Goal: Task Accomplishment & Management: Manage account settings

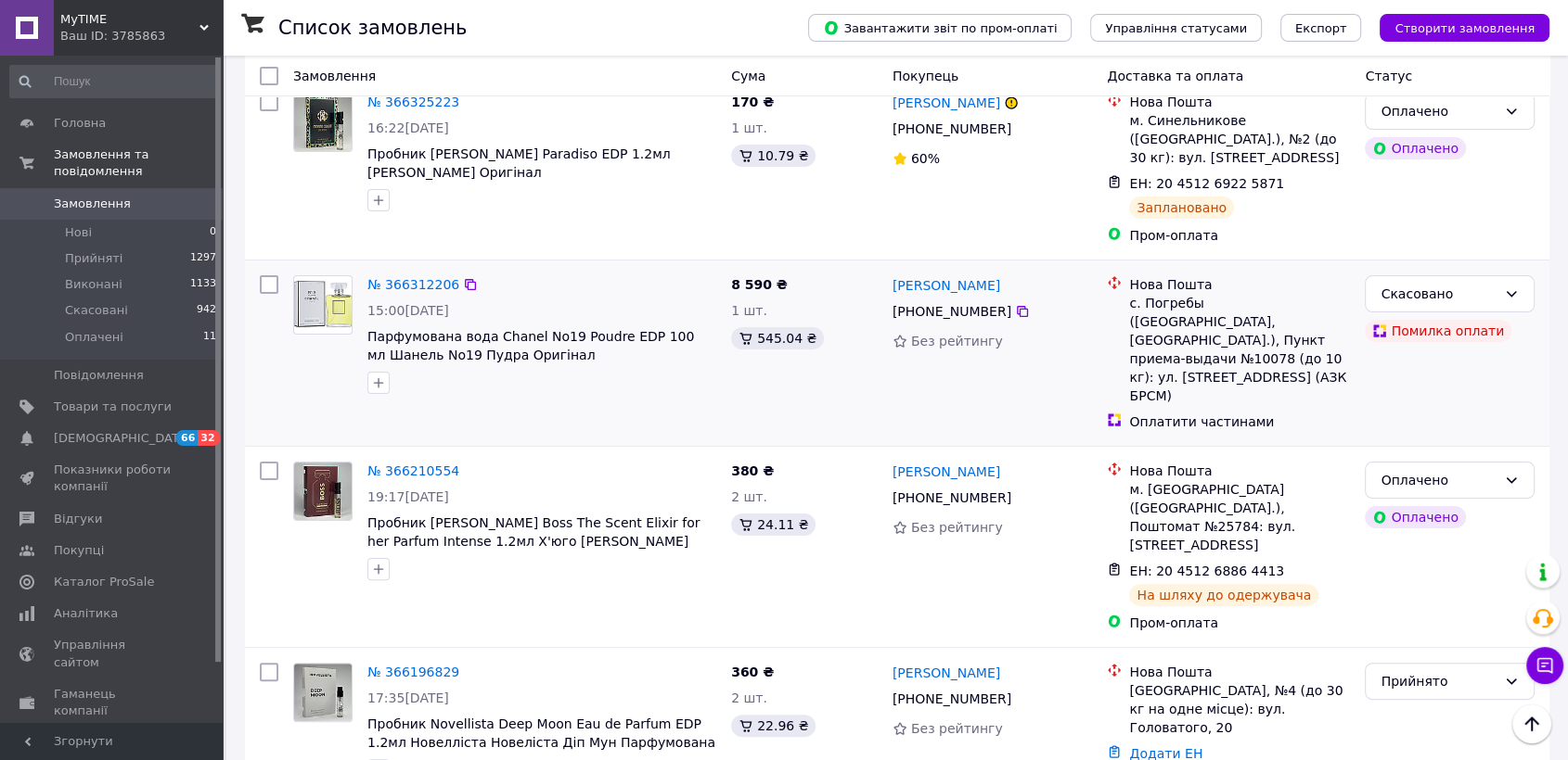
scroll to position [514, 0]
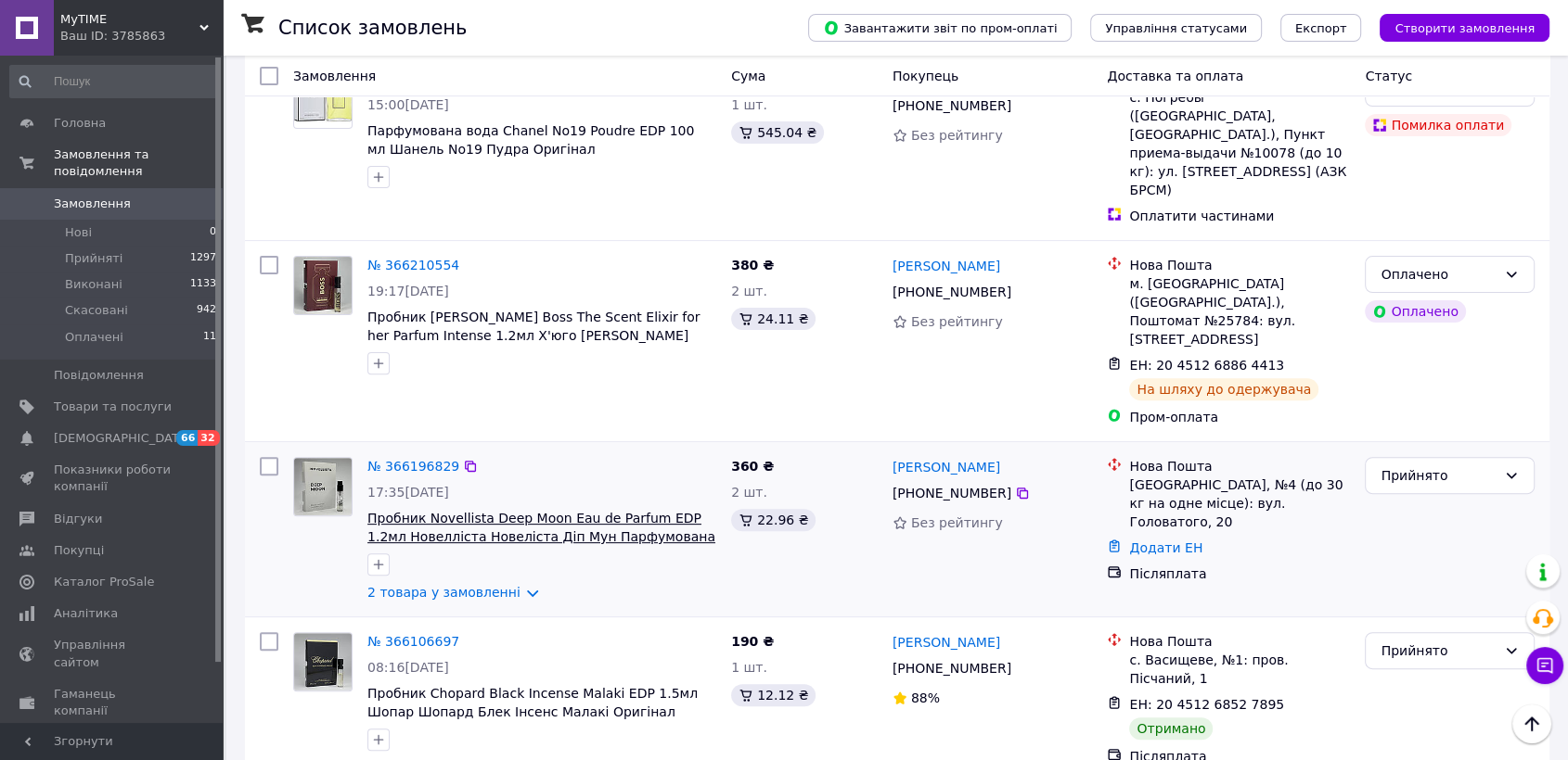
click at [411, 511] on span "Пробник Novellista Deep Moon Eau de Parfum EDP 1.2мл Новелліста Новеліста Діп М…" at bounding box center [542, 536] width 348 height 52
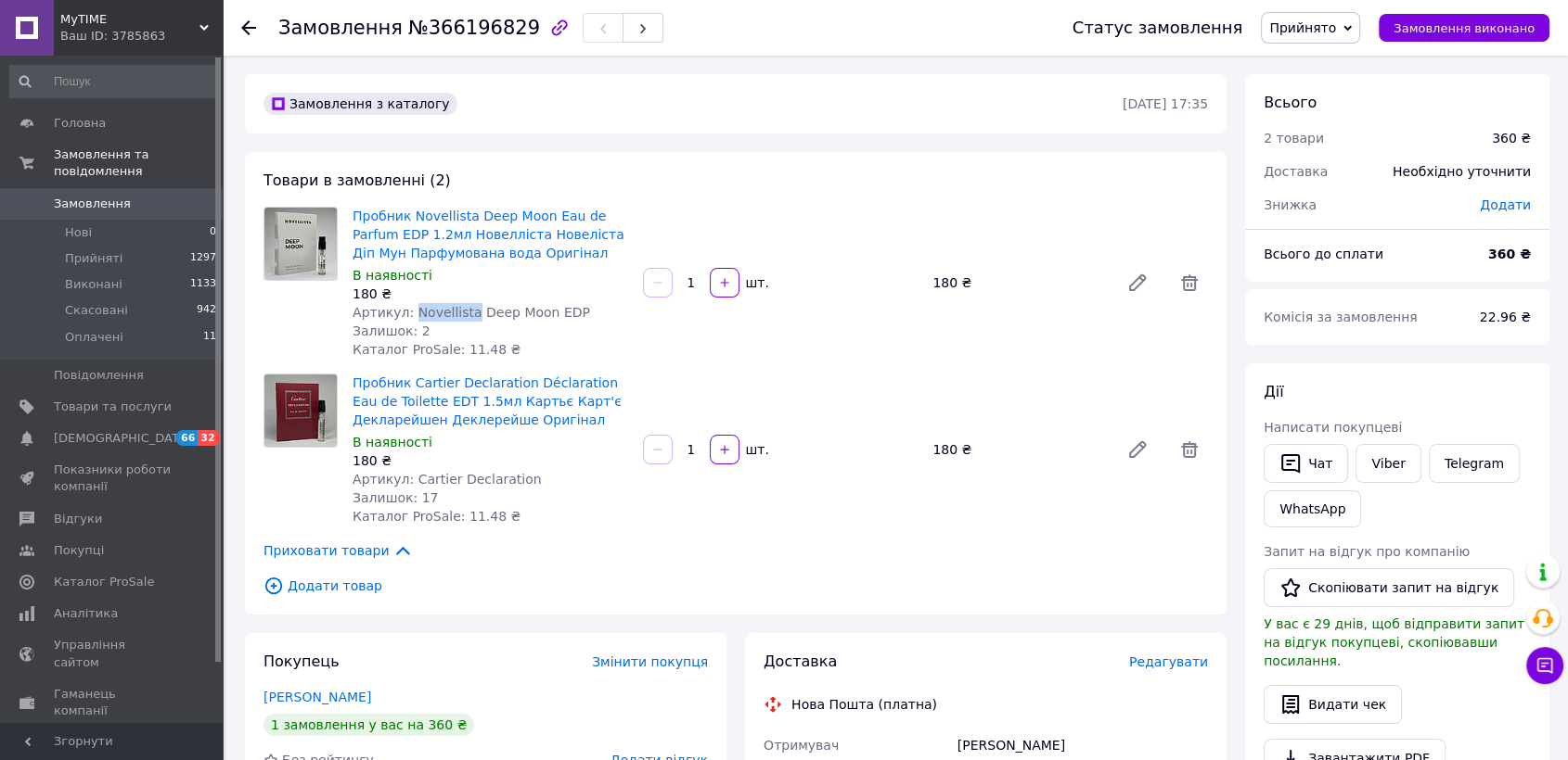
drag, startPoint x: 408, startPoint y: 311, endPoint x: 463, endPoint y: 310, distance: 55.0
click at [463, 310] on span "Артикул: Novellista Deep Moon EDP" at bounding box center [470, 312] width 237 height 14
copy span "Novellista"
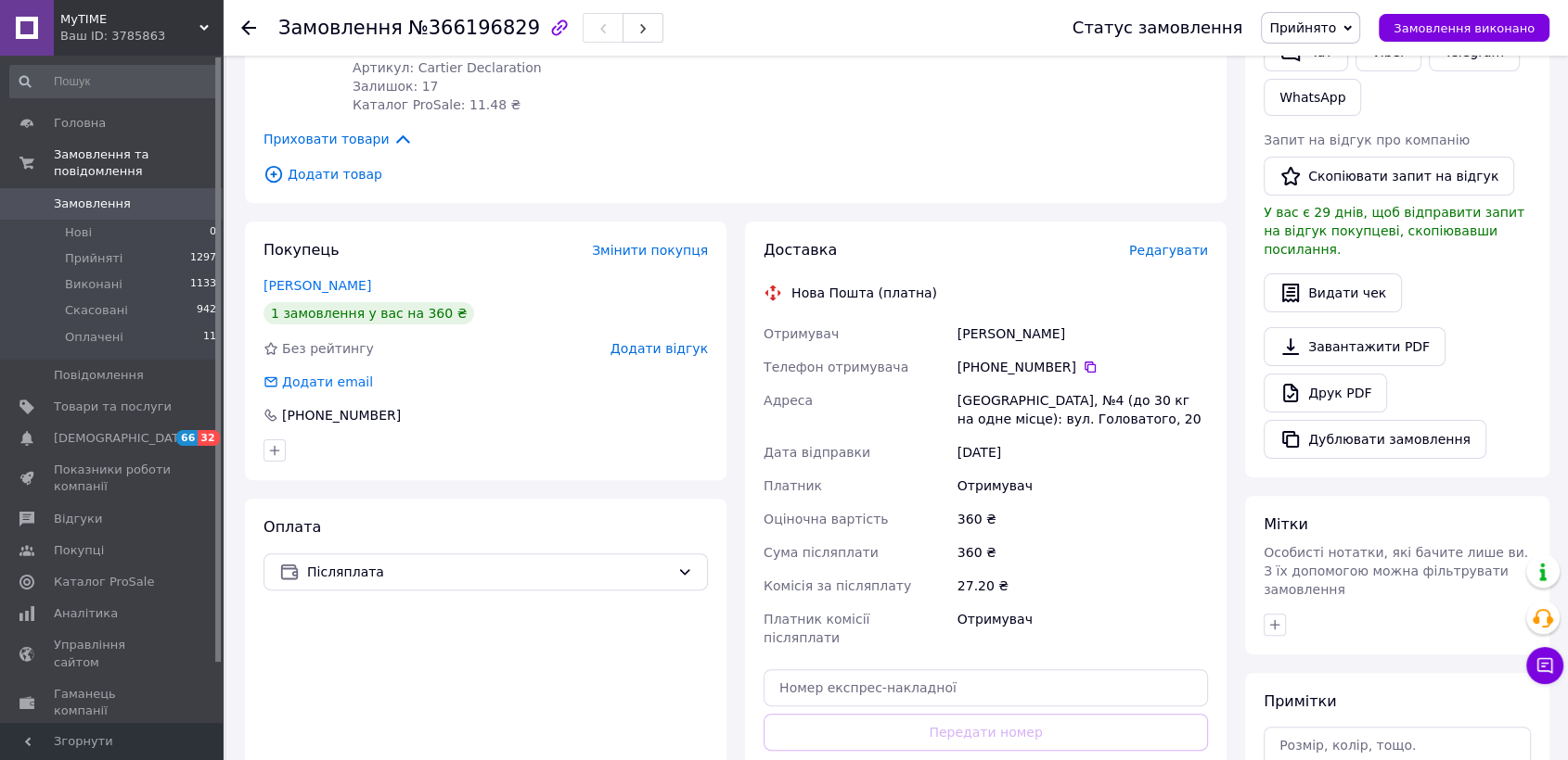
scroll to position [514, 0]
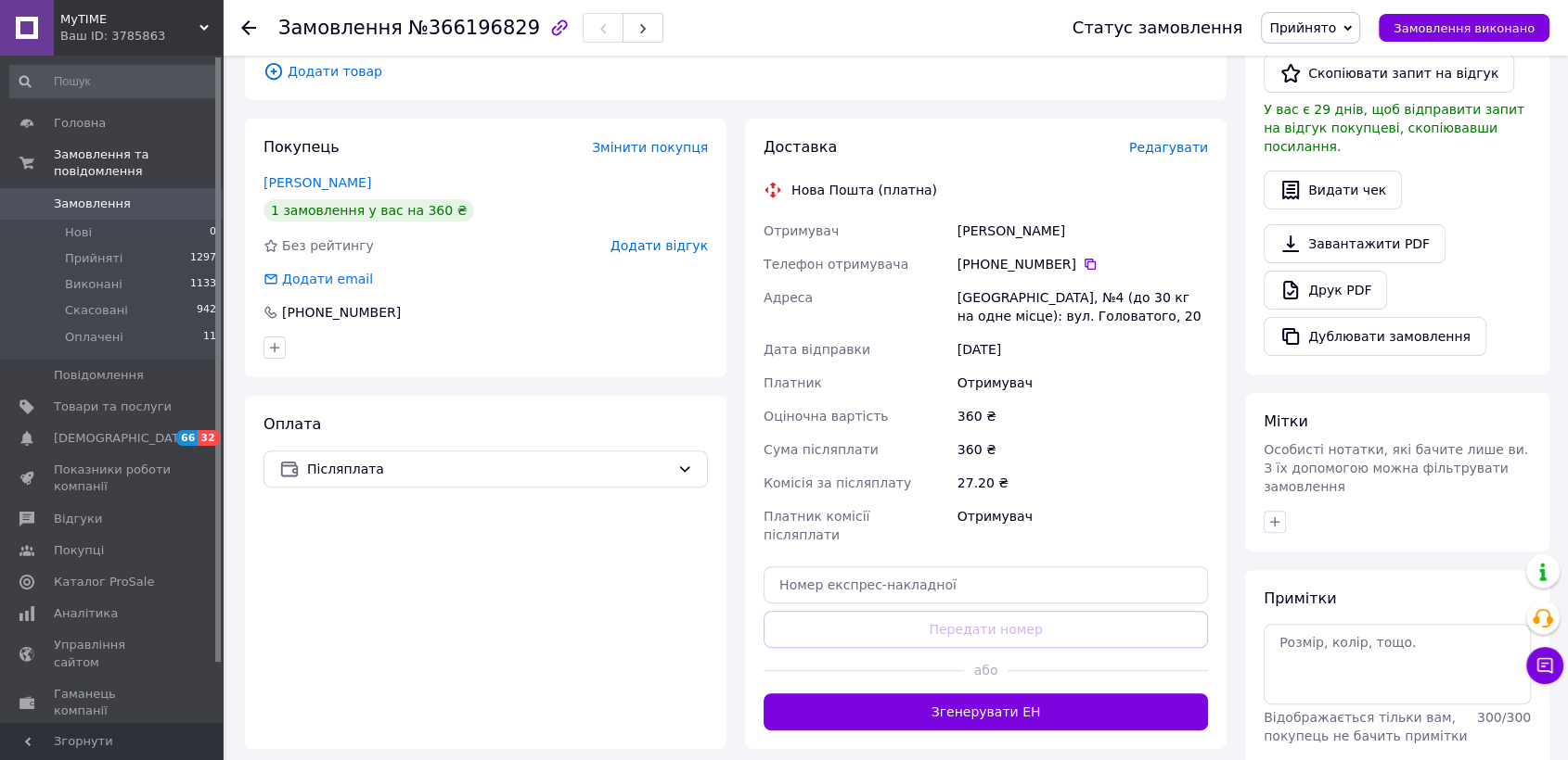
drag, startPoint x: 979, startPoint y: 262, endPoint x: 1061, endPoint y: 264, distance: 82.0
click at [1061, 264] on div "[PHONE_NUMBER]" at bounding box center [1082, 264] width 251 height 18
copy div "0 97 515 95 17"
drag, startPoint x: 957, startPoint y: 226, endPoint x: 1047, endPoint y: 233, distance: 90.3
click at [1047, 233] on div "[PERSON_NAME]" at bounding box center [1082, 230] width 258 height 34
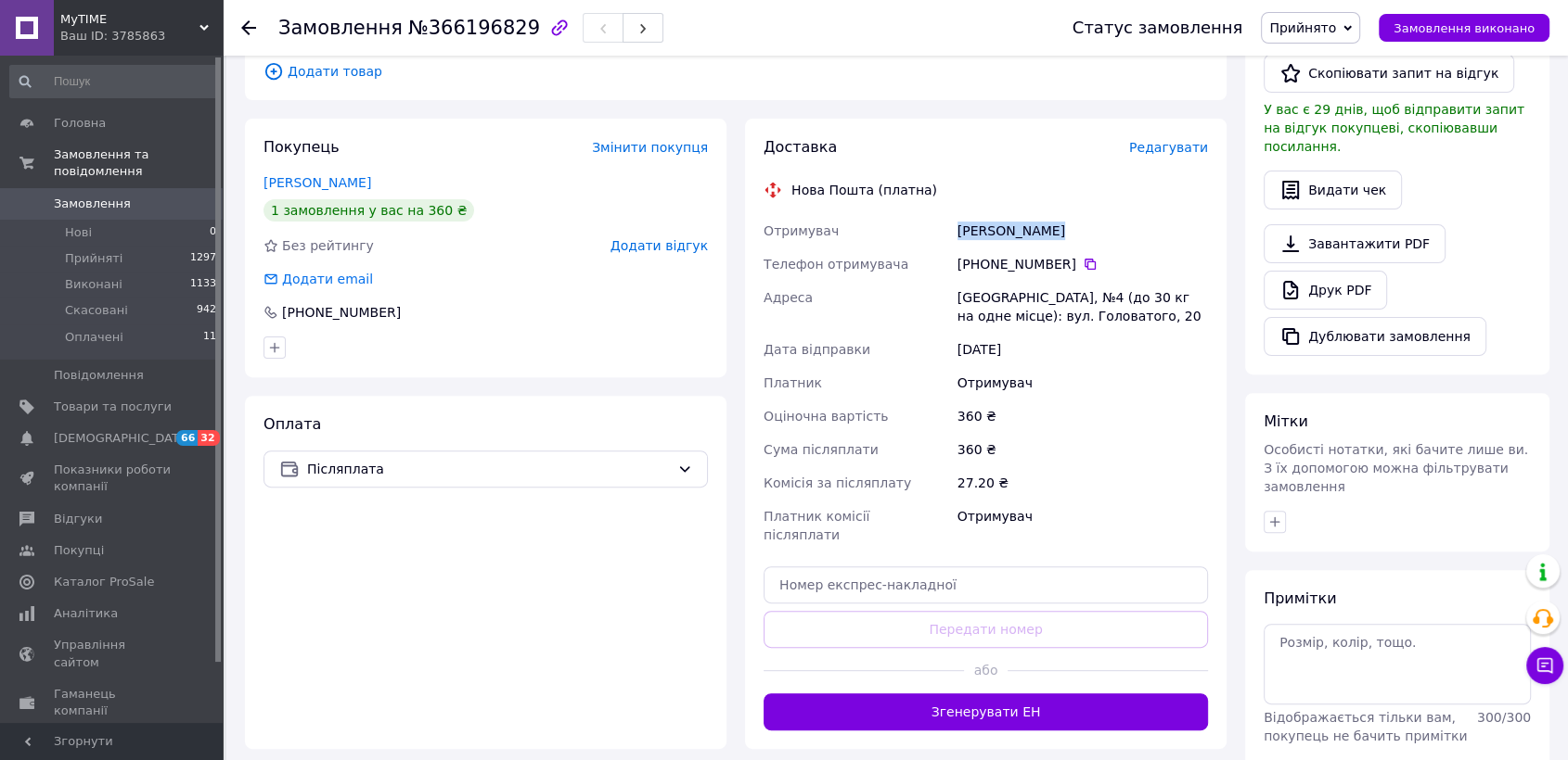
copy div "[PERSON_NAME]"
drag, startPoint x: 1017, startPoint y: 297, endPoint x: 957, endPoint y: 292, distance: 60.2
click at [954, 292] on div "[GEOGRAPHIC_DATA], №4 (до 30 кг на одне місце): вул. Головатого, 20" at bounding box center [1082, 307] width 258 height 52
copy div "[GEOGRAPHIC_DATA]"
